Goal: Information Seeking & Learning: Learn about a topic

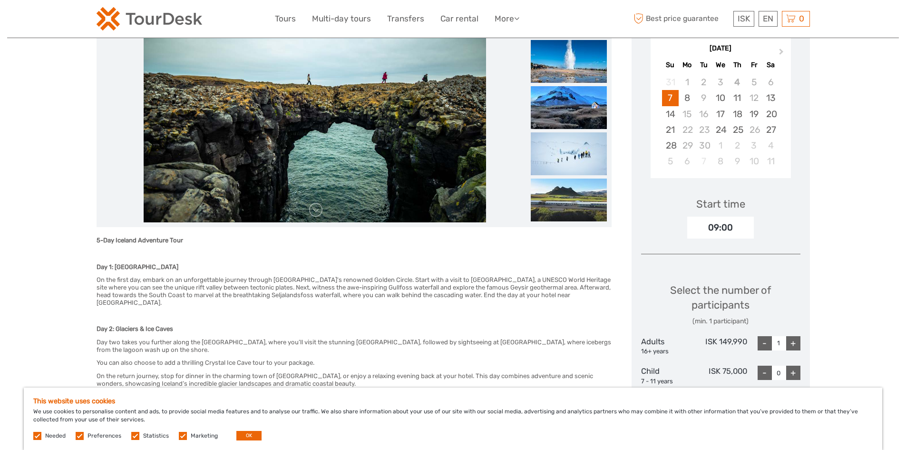
scroll to position [285, 0]
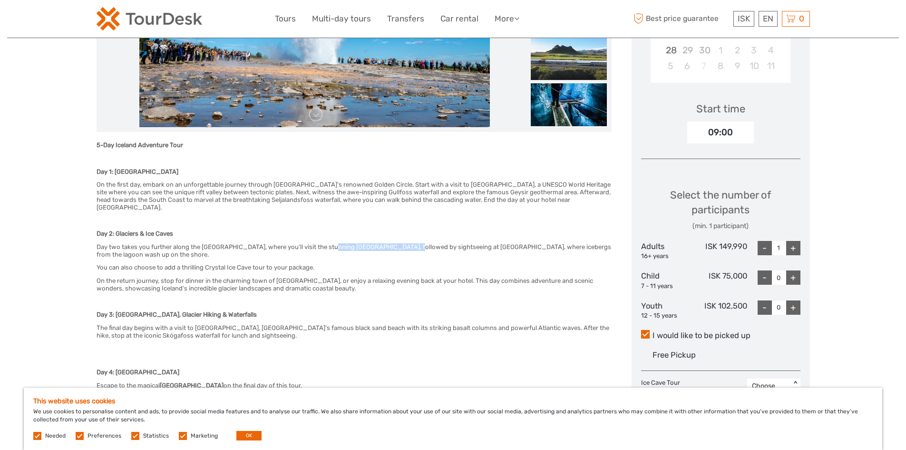
drag, startPoint x: 327, startPoint y: 219, endPoint x: 406, endPoint y: 219, distance: 78.5
click at [406, 243] on h6 "Day two takes you further along the [GEOGRAPHIC_DATA], where you’ll visit the s…" at bounding box center [354, 250] width 515 height 15
copy h6 "Jökulsárlón [GEOGRAPHIC_DATA]"
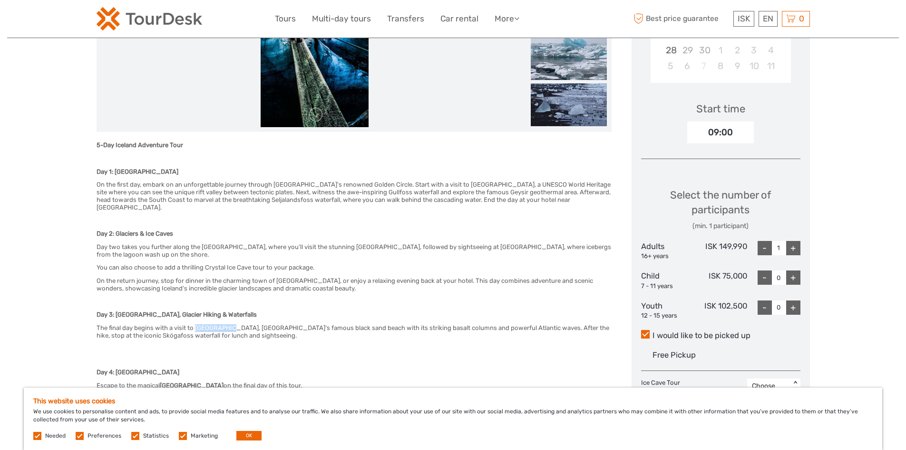
drag, startPoint x: 196, startPoint y: 301, endPoint x: 228, endPoint y: 301, distance: 32.4
click at [228, 324] on h6 "The final day begins with a visit to [GEOGRAPHIC_DATA], [GEOGRAPHIC_DATA]’s fam…" at bounding box center [354, 331] width 515 height 15
copy h6 "Reynisfjara"
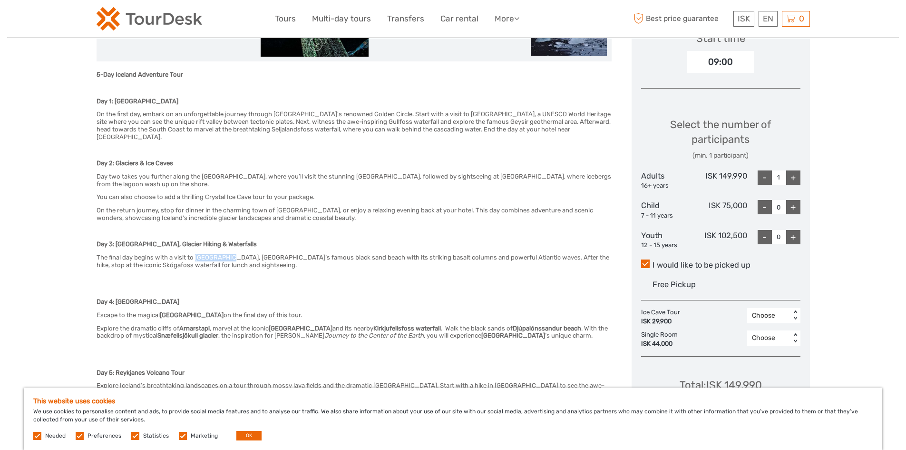
scroll to position [381, 0]
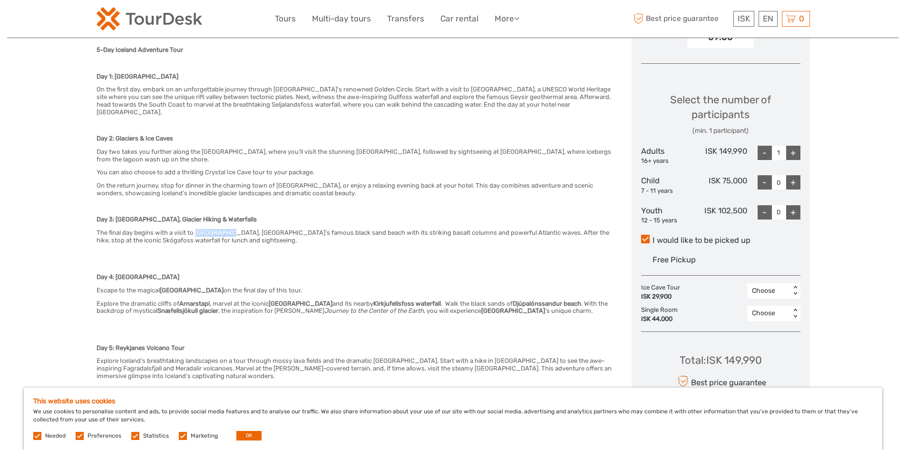
drag, startPoint x: 161, startPoint y: 262, endPoint x: 229, endPoint y: 264, distance: 67.6
click at [229, 286] on h6 "Escape to the magical [GEOGRAPHIC_DATA] on the final day of this tour." at bounding box center [354, 290] width 515 height 8
copy strong "[GEOGRAPHIC_DATA]"
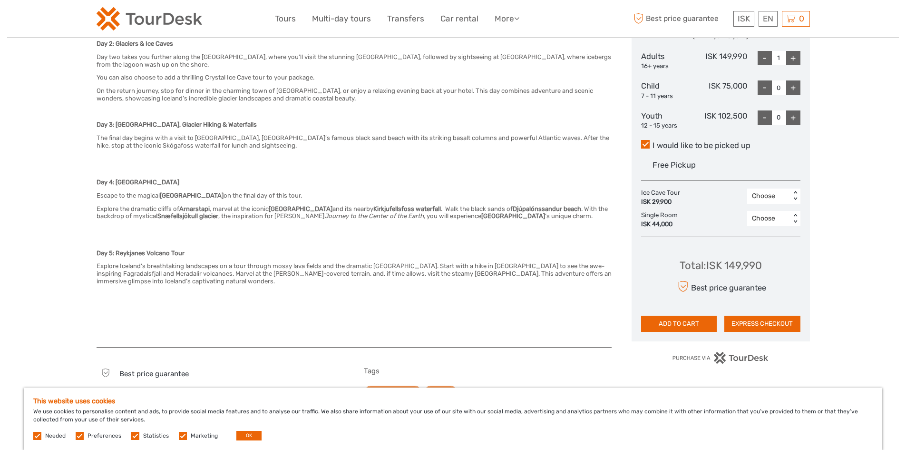
scroll to position [476, 0]
click at [796, 190] on div "< >" at bounding box center [795, 195] width 8 height 10
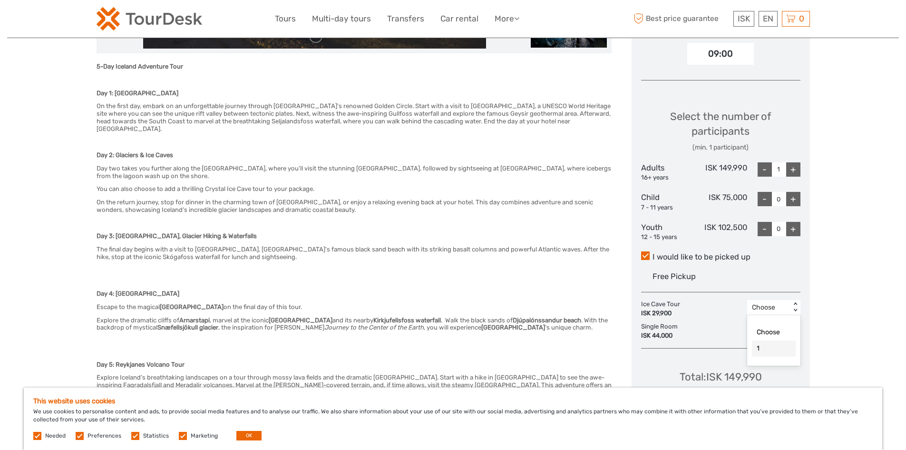
scroll to position [333, 0]
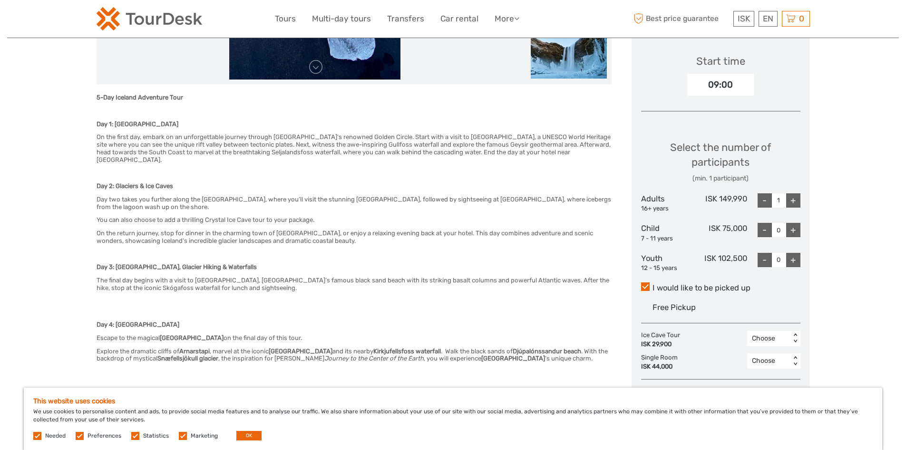
drag, startPoint x: 160, startPoint y: 309, endPoint x: 228, endPoint y: 309, distance: 68.0
click at [228, 334] on h6 "Escape to the magical [GEOGRAPHIC_DATA] on the final day of this tour." at bounding box center [354, 338] width 515 height 8
copy h6 "[GEOGRAPHIC_DATA]"
